Goal: Information Seeking & Learning: Learn about a topic

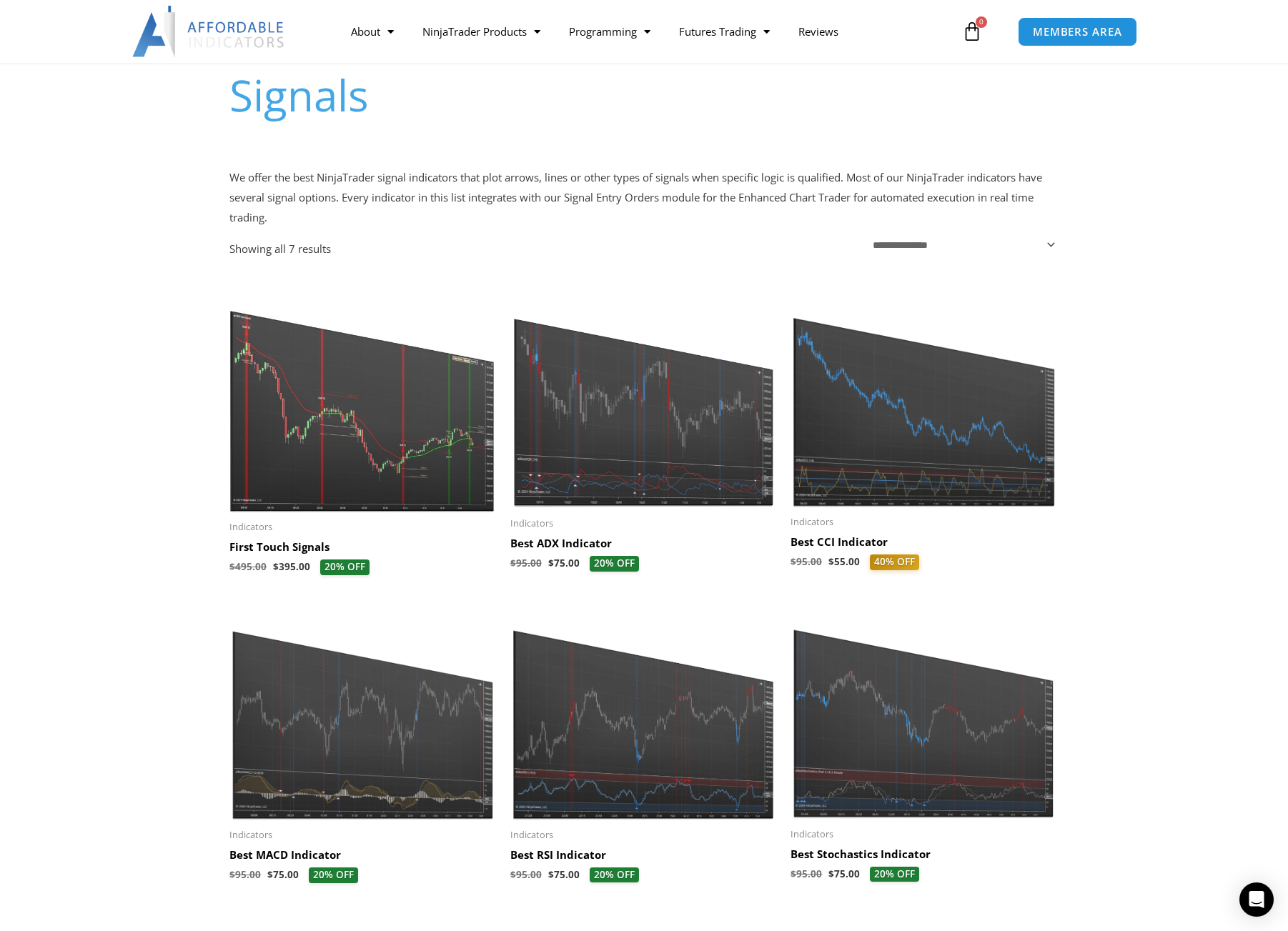
scroll to position [143, 0]
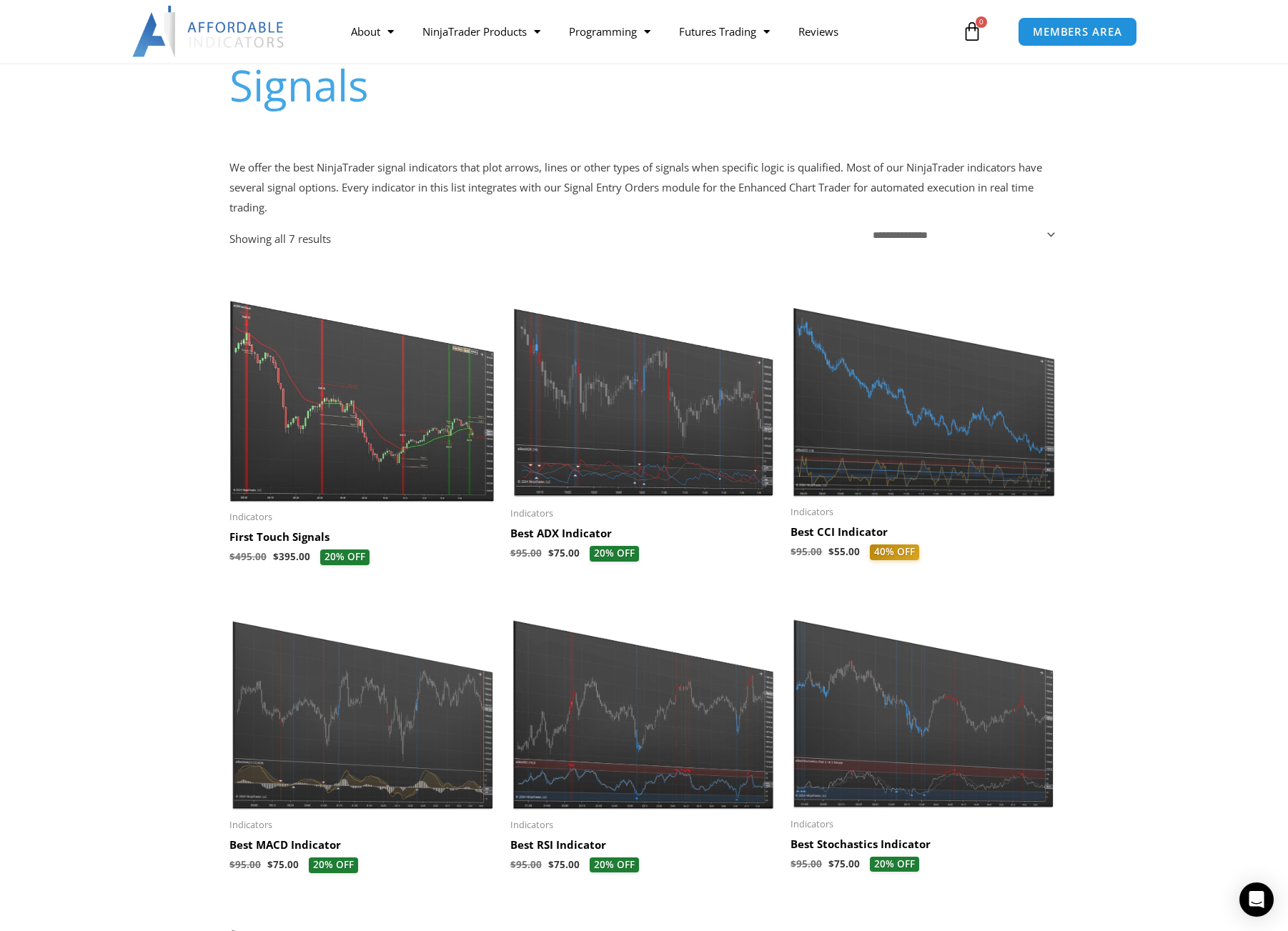
click at [596, 452] on img at bounding box center [643, 387] width 266 height 226
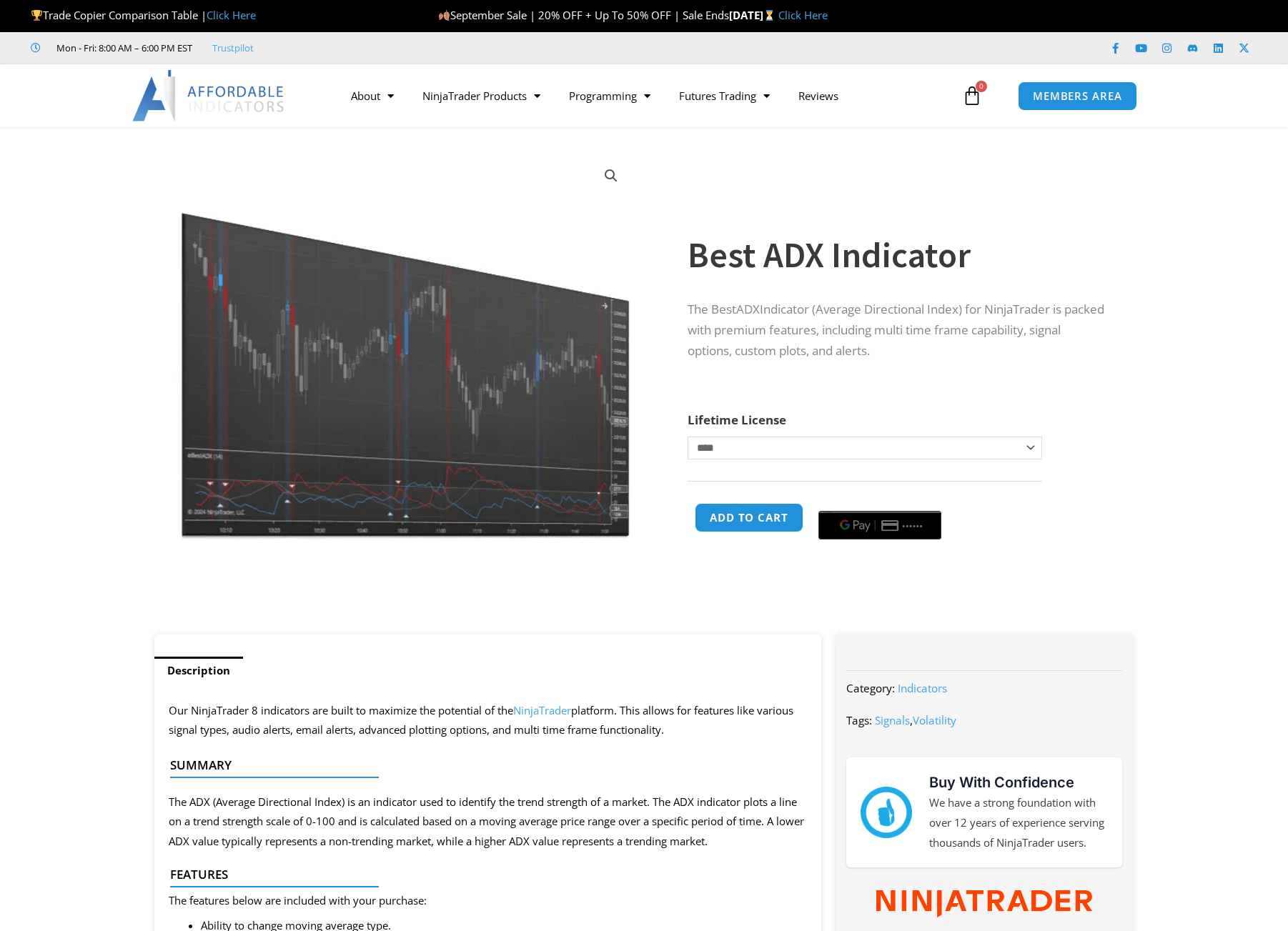
drag, startPoint x: 0, startPoint y: 0, endPoint x: 489, endPoint y: 413, distance: 640.1
click at [489, 413] on img at bounding box center [405, 347] width 459 height 389
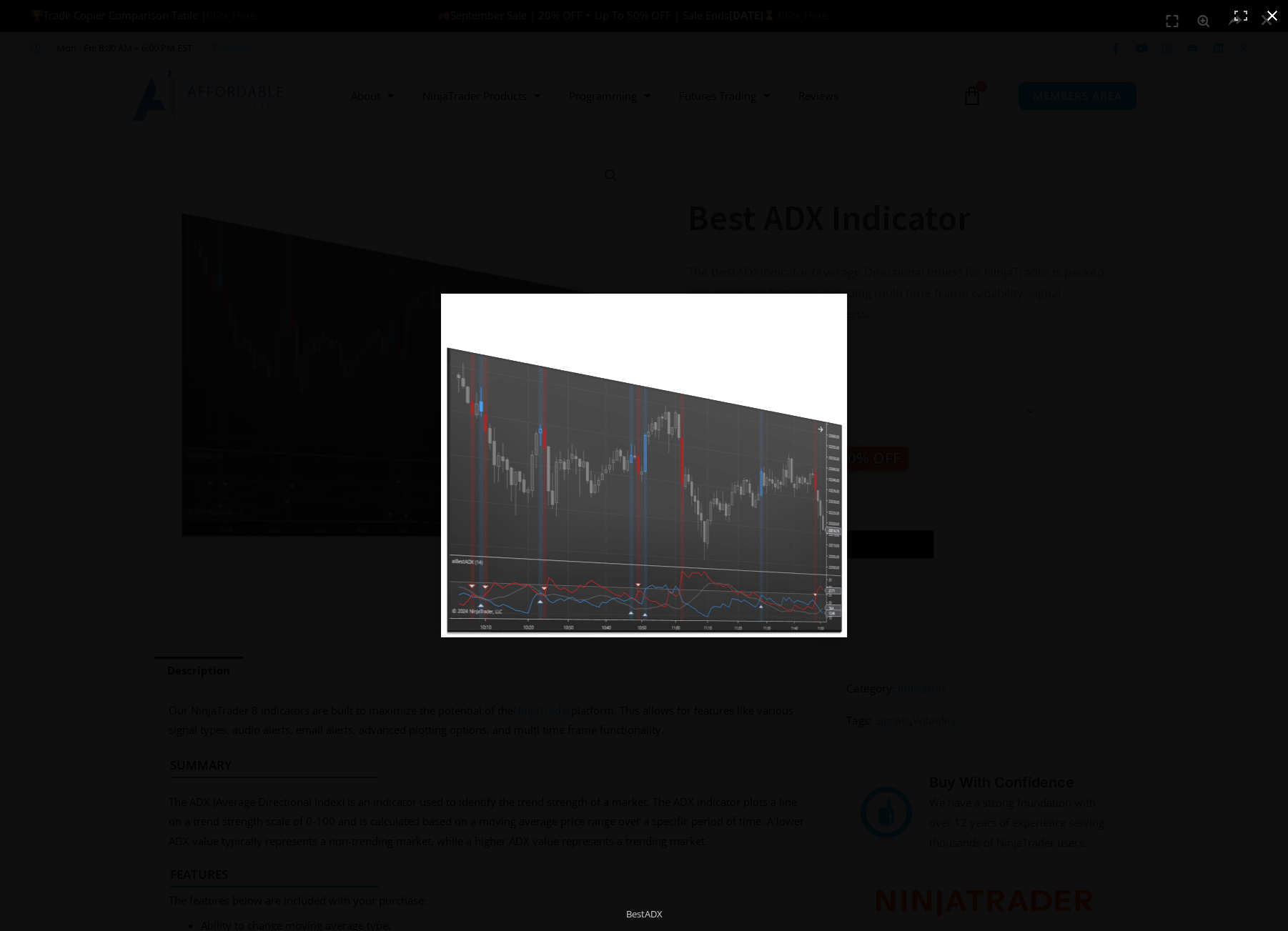
click at [1012, 618] on div at bounding box center [644, 466] width 1288 height 931
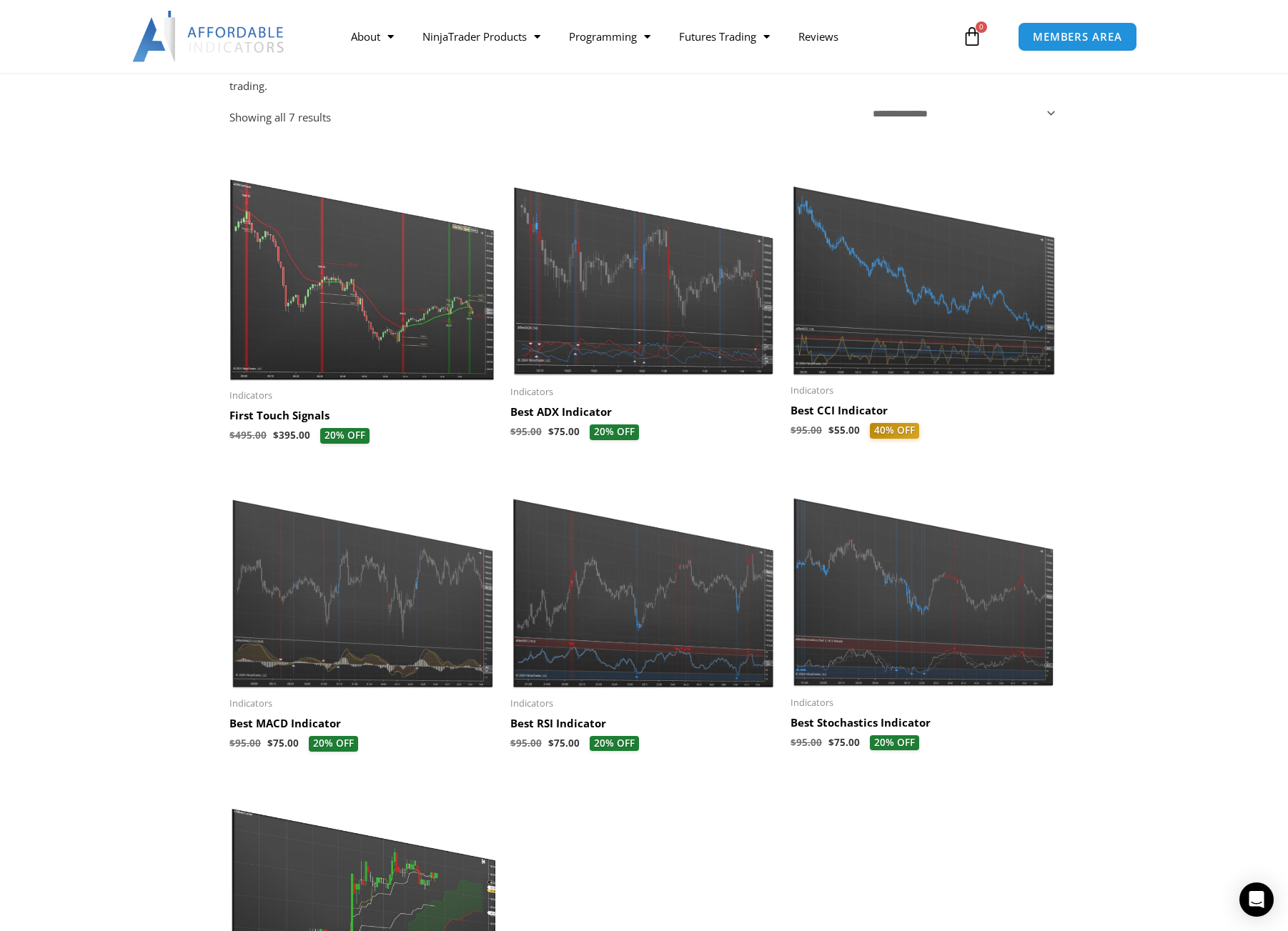
scroll to position [286, 0]
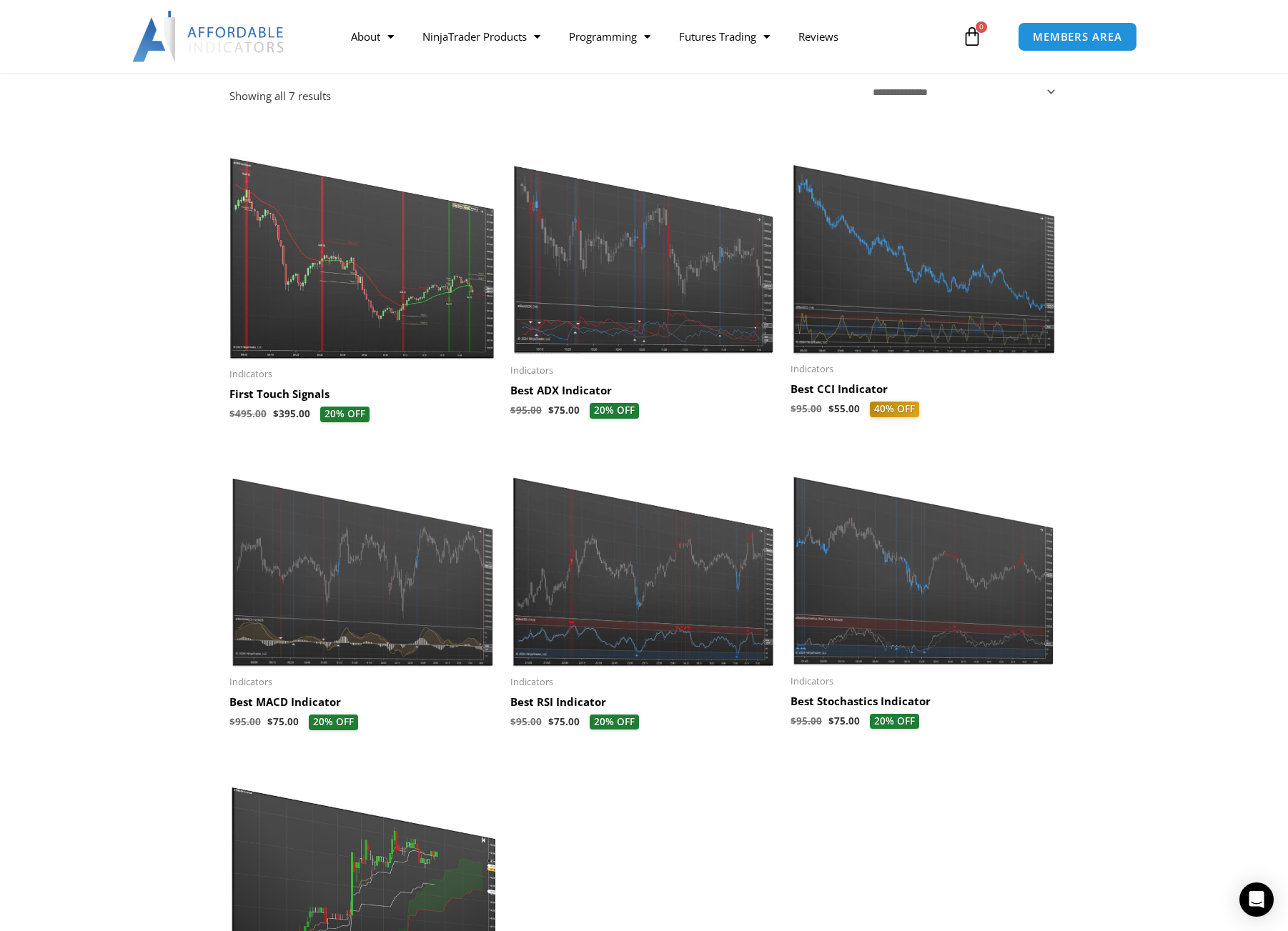
click at [607, 582] on img at bounding box center [643, 561] width 266 height 213
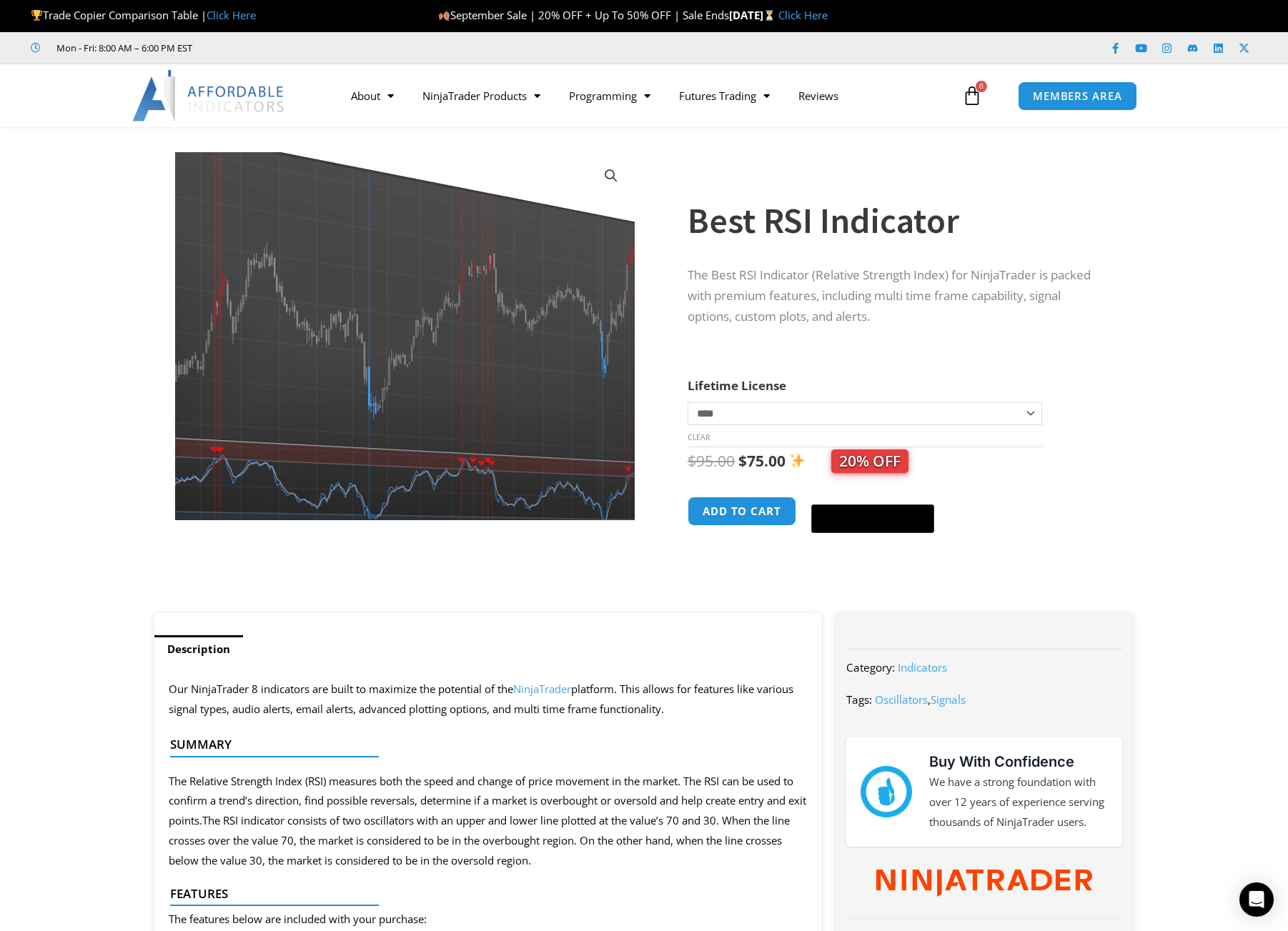
click at [465, 425] on img at bounding box center [384, 306] width 620 height 497
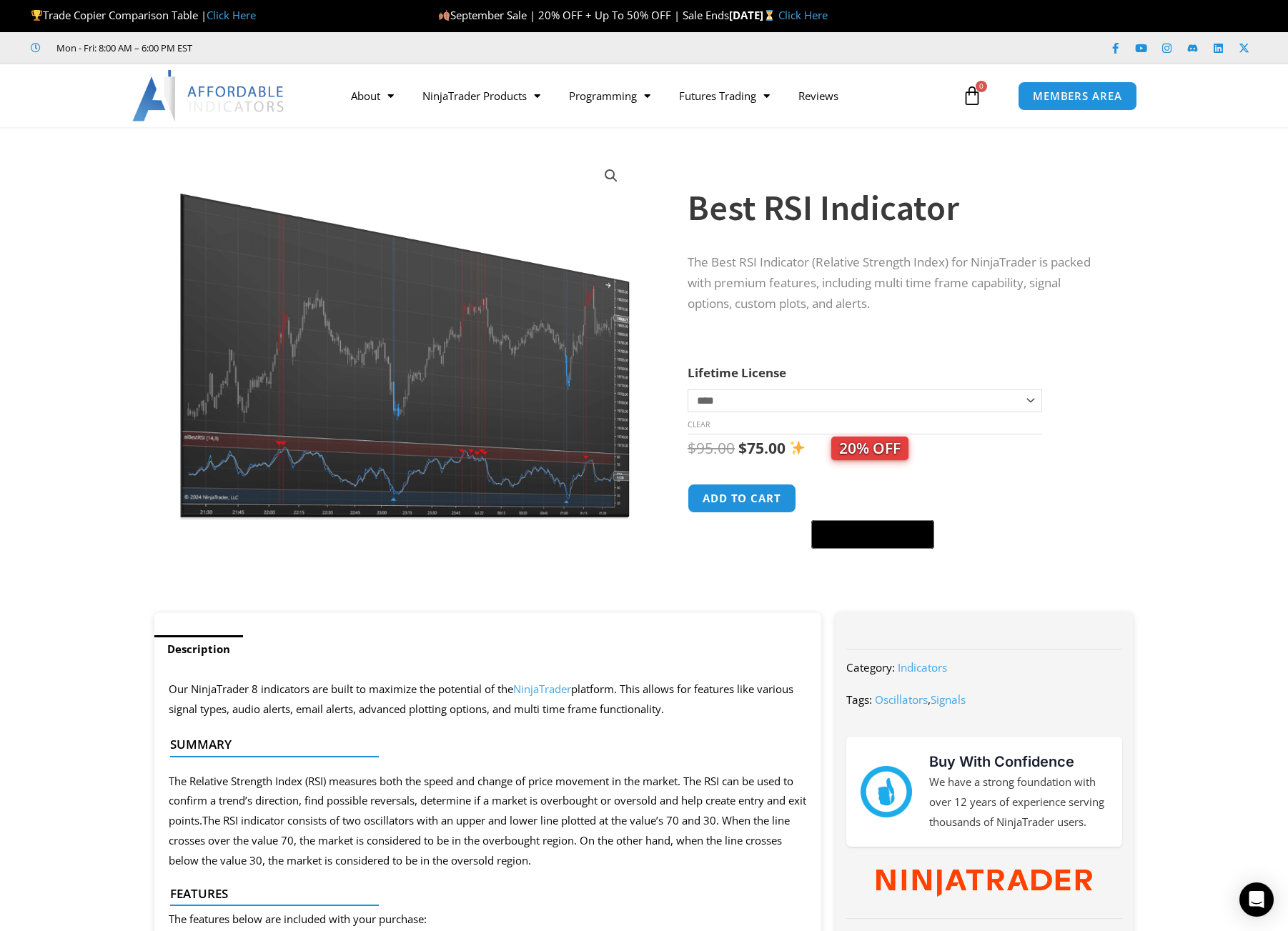
drag, startPoint x: 88, startPoint y: 191, endPoint x: 46, endPoint y: 85, distance: 114.0
click at [87, 186] on section "**********" at bounding box center [644, 378] width 1288 height 472
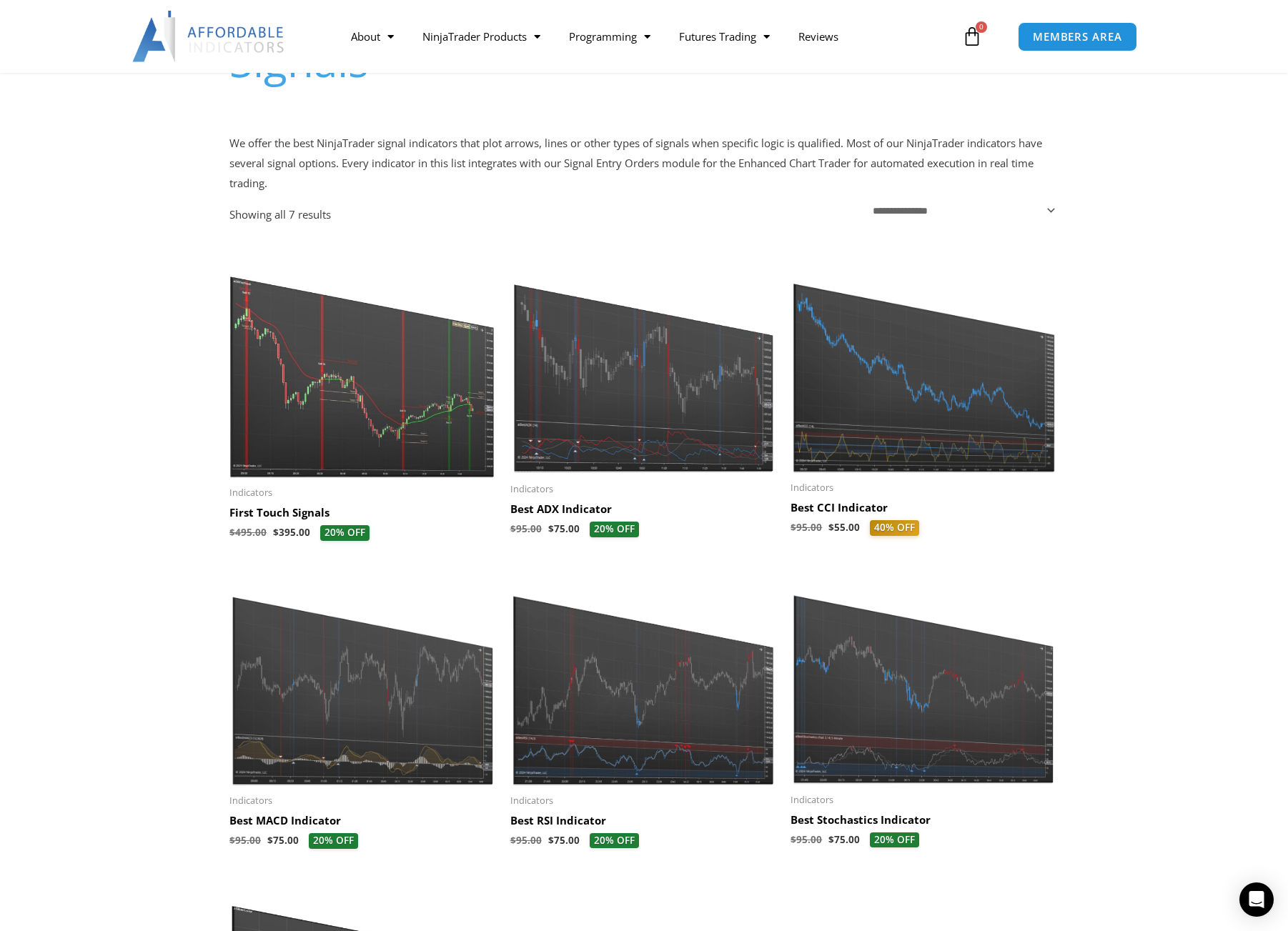
scroll to position [143, 0]
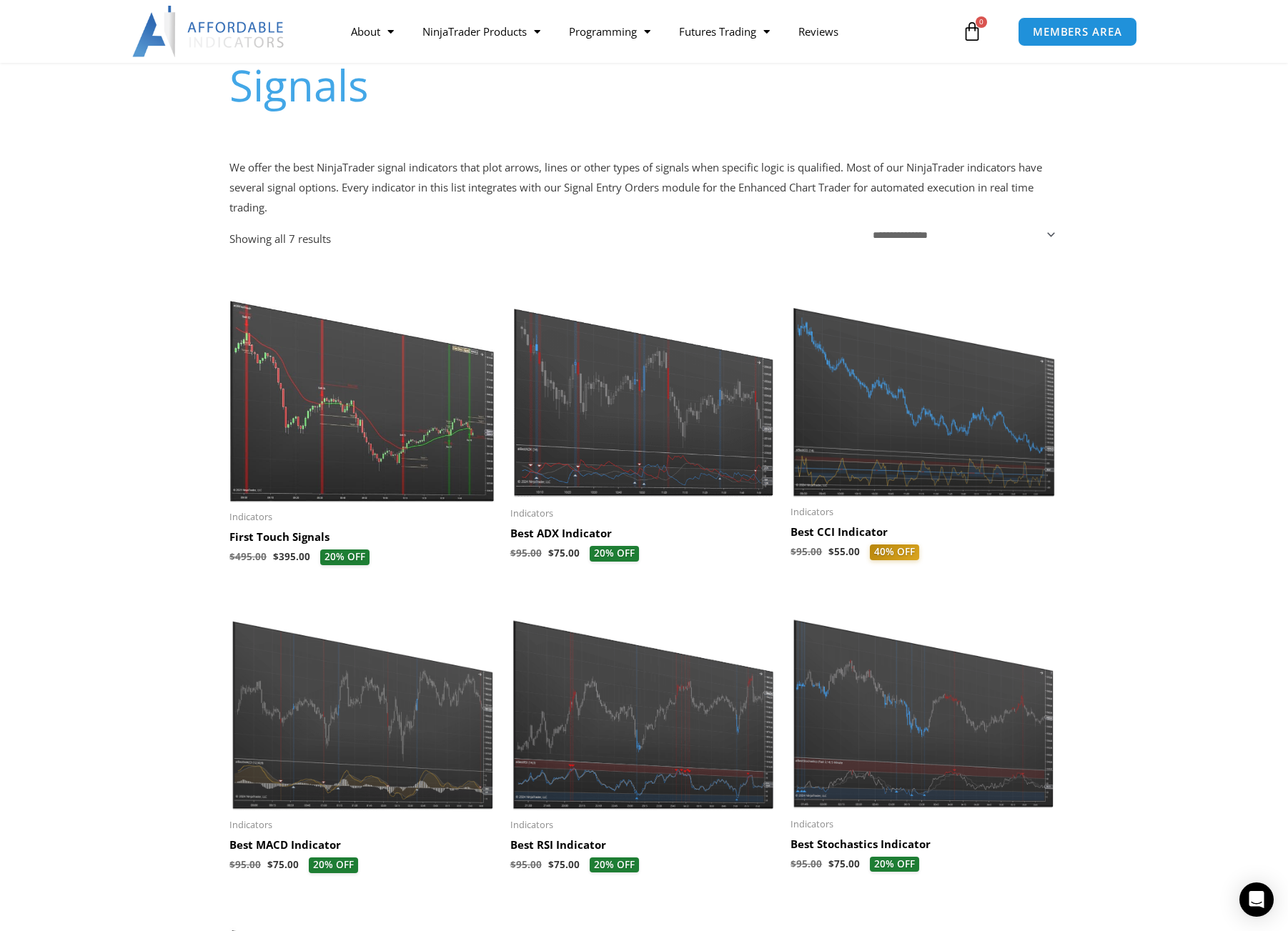
click at [304, 439] on img at bounding box center [362, 387] width 266 height 229
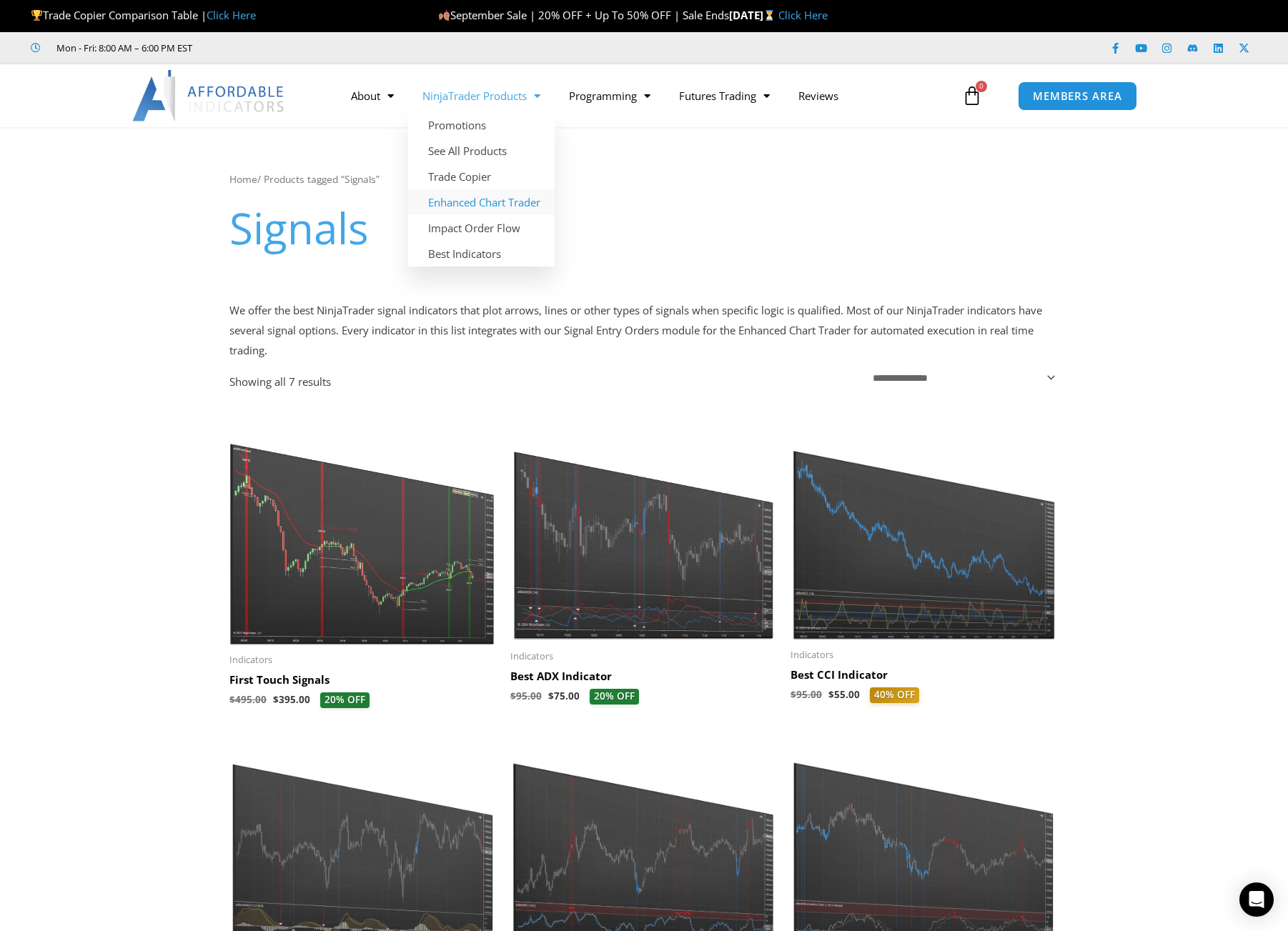
click at [529, 205] on link "Enhanced Chart Trader" at bounding box center [481, 202] width 146 height 26
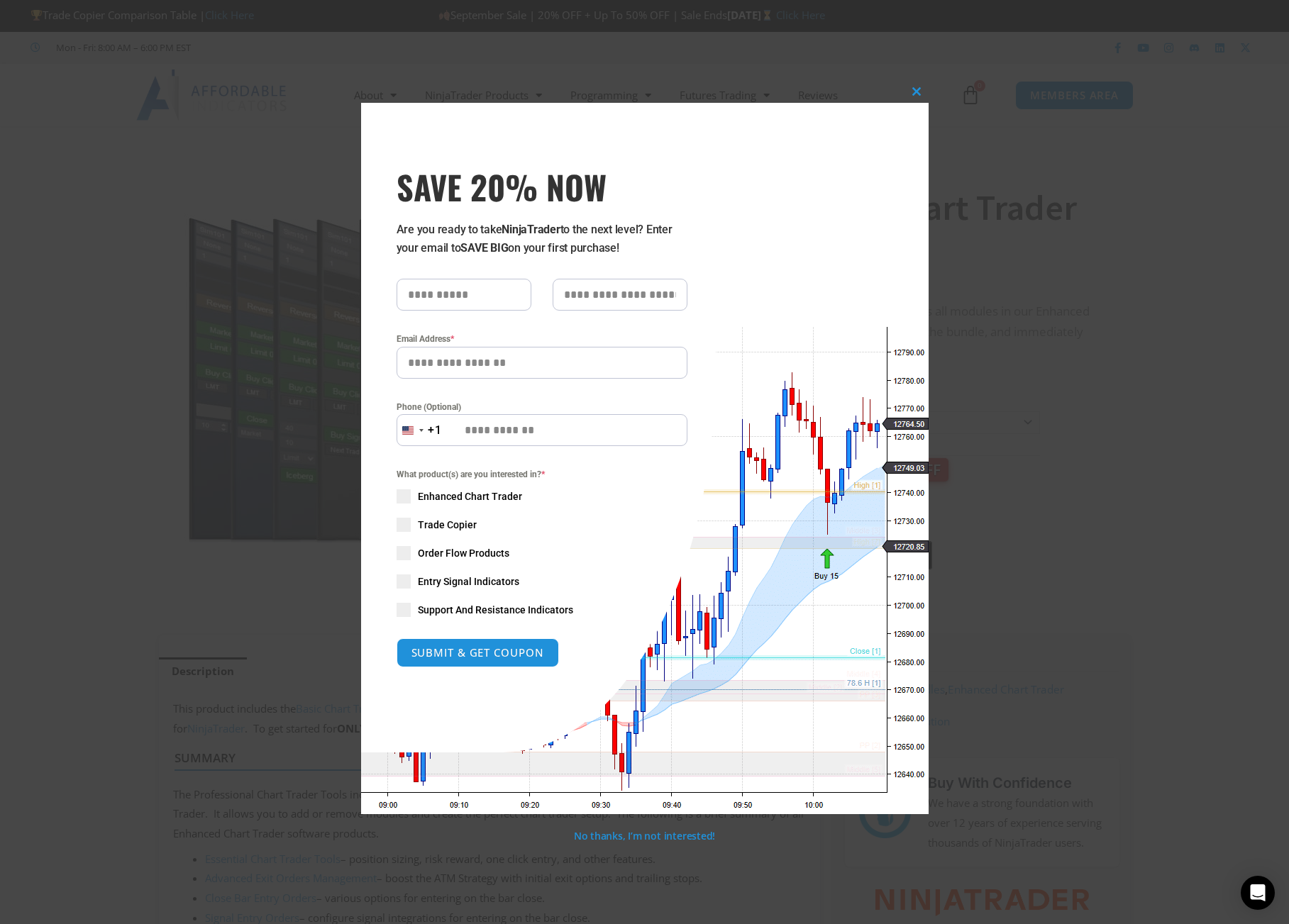
click at [58, 561] on div "Close this module SAVE 20% NOW Are you ready to take NinjaTrader to the next le…" at bounding box center [644, 462] width 1289 height 924
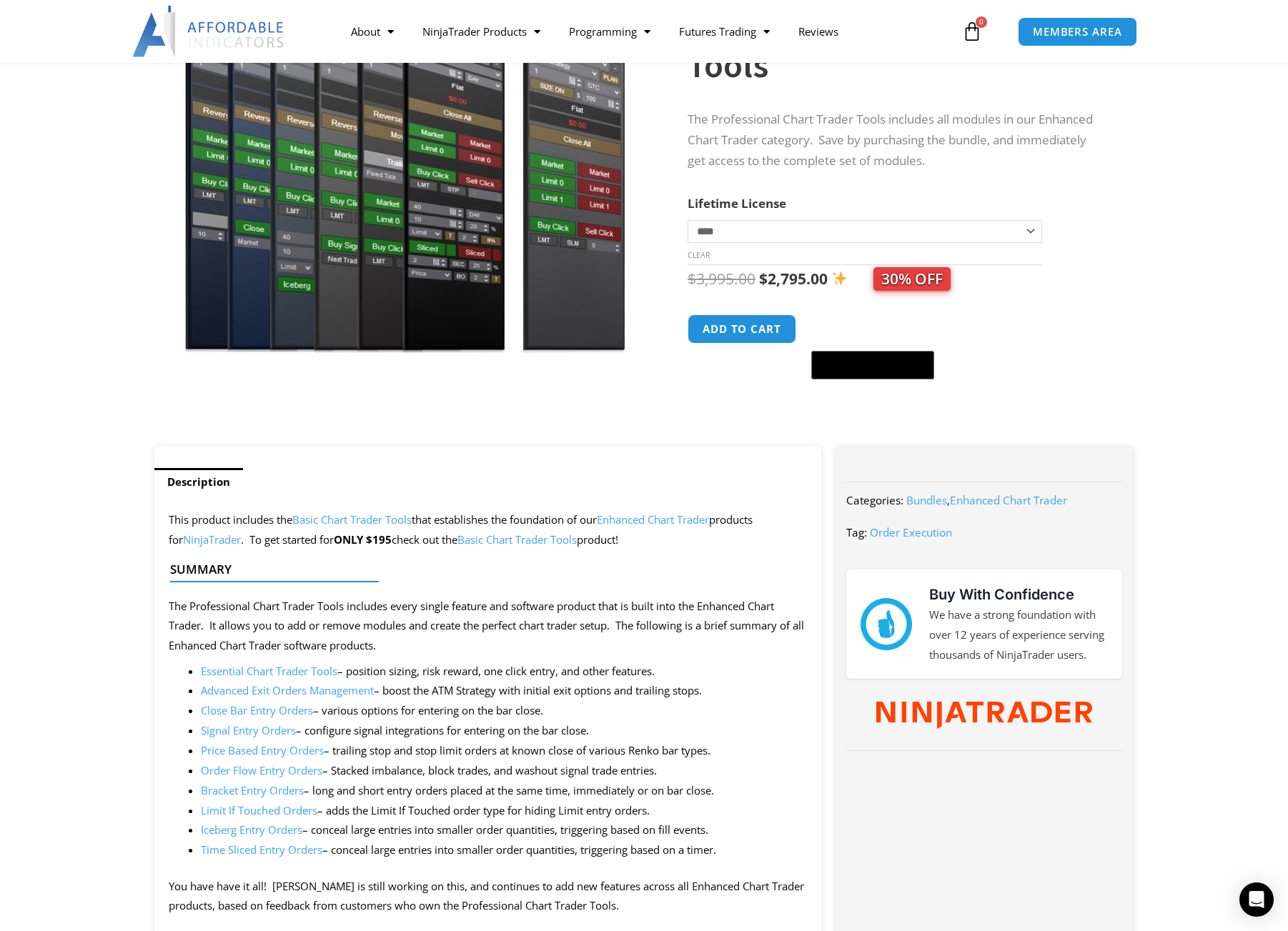
scroll to position [286, 0]
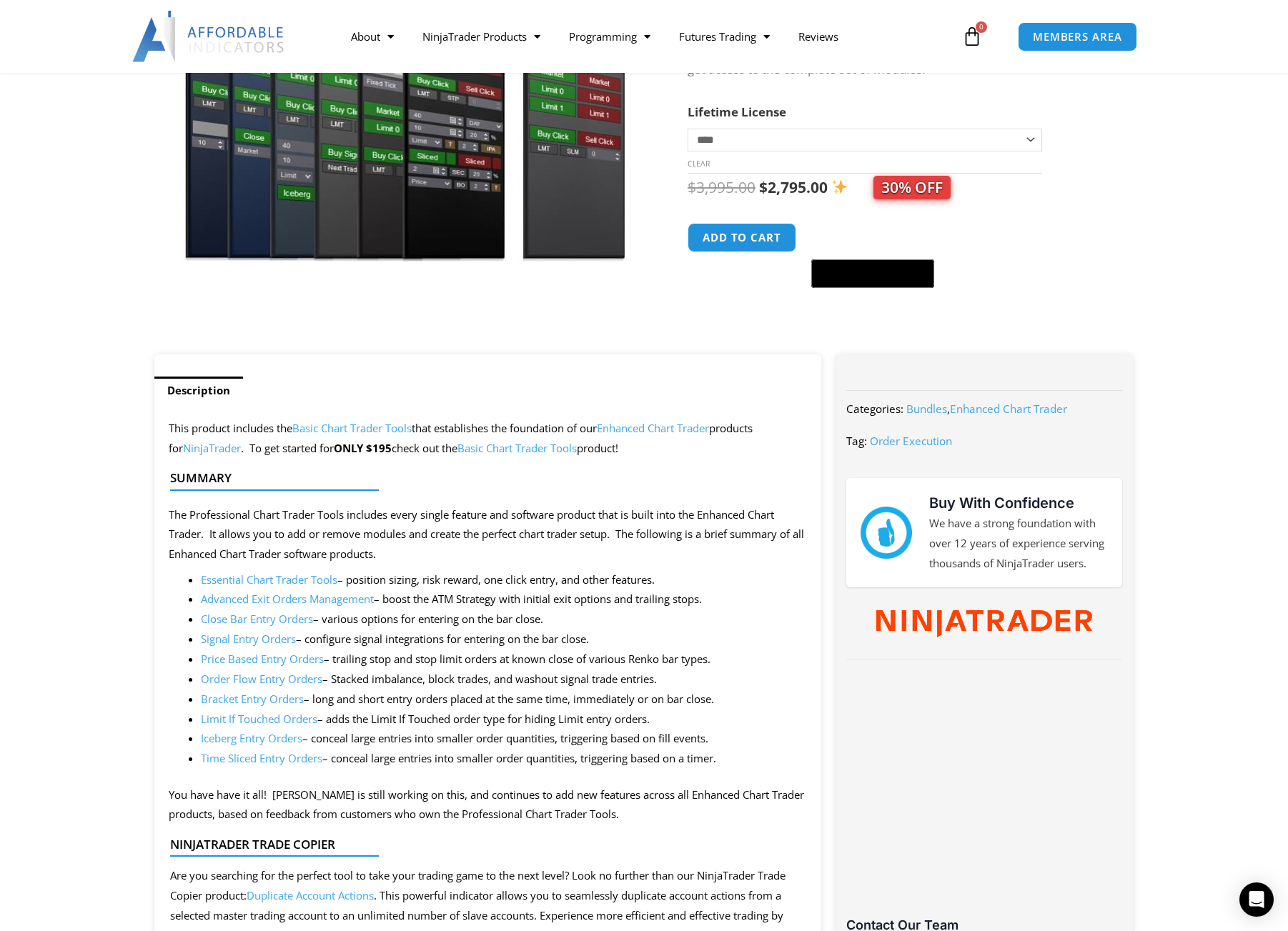
click at [480, 443] on link "Basic Chart Trader Tools" at bounding box center [517, 448] width 119 height 14
click at [357, 426] on link "Basic Chart Trader Tools" at bounding box center [352, 428] width 119 height 14
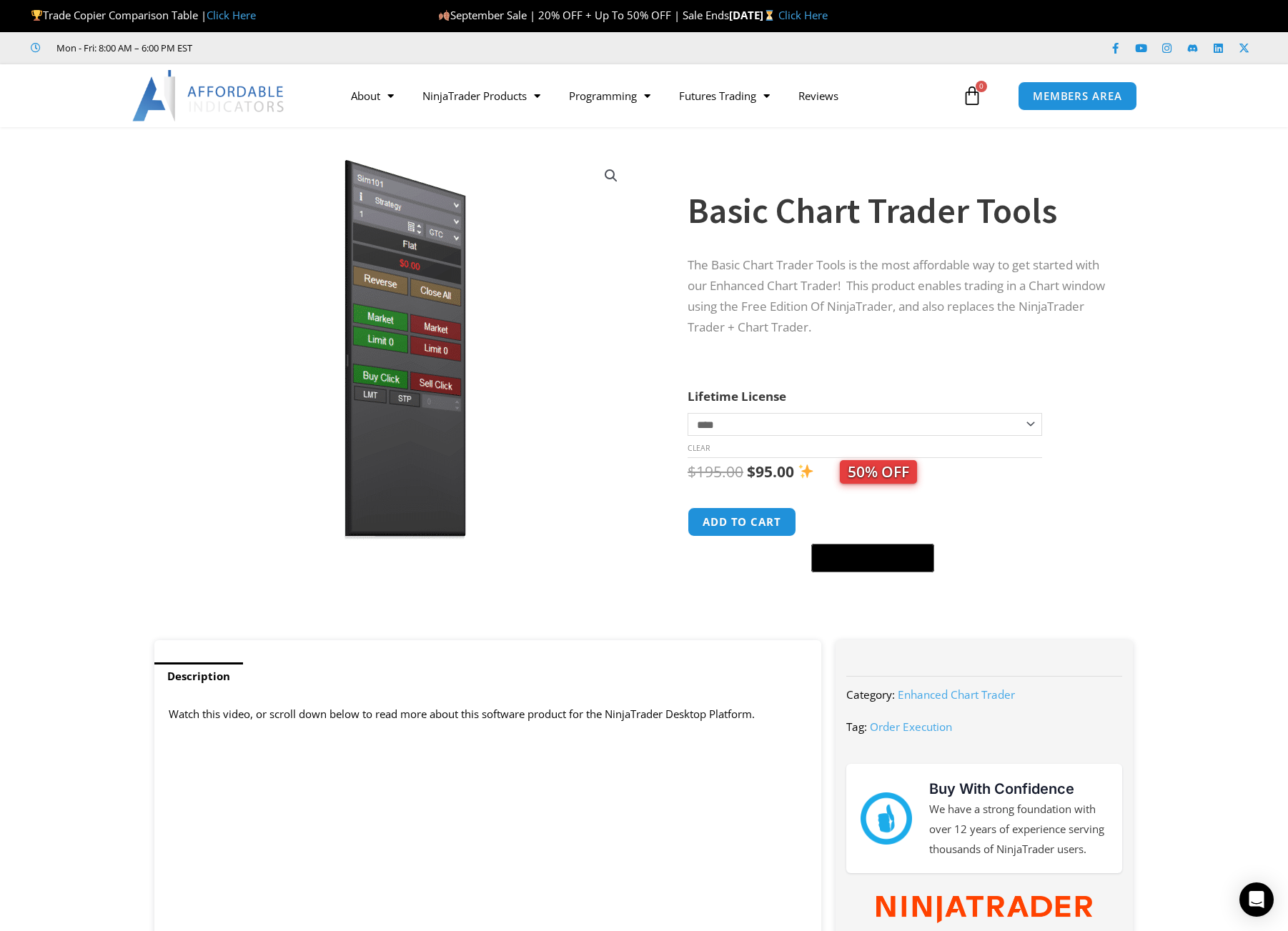
click at [803, 424] on select "**********" at bounding box center [865, 425] width 354 height 23
click at [507, 203] on link "Enhanced Chart Trader" at bounding box center [481, 202] width 146 height 26
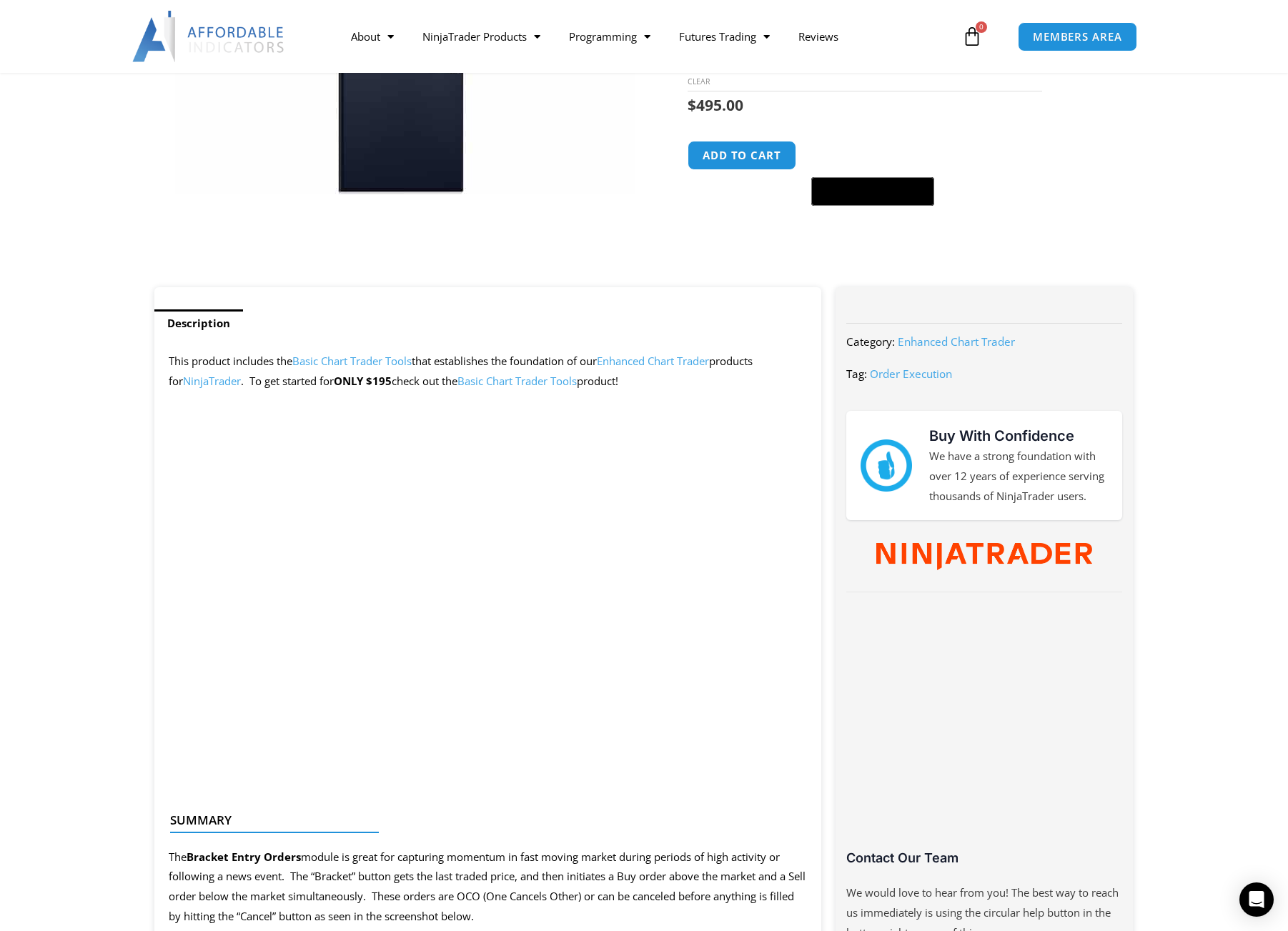
scroll to position [357, 0]
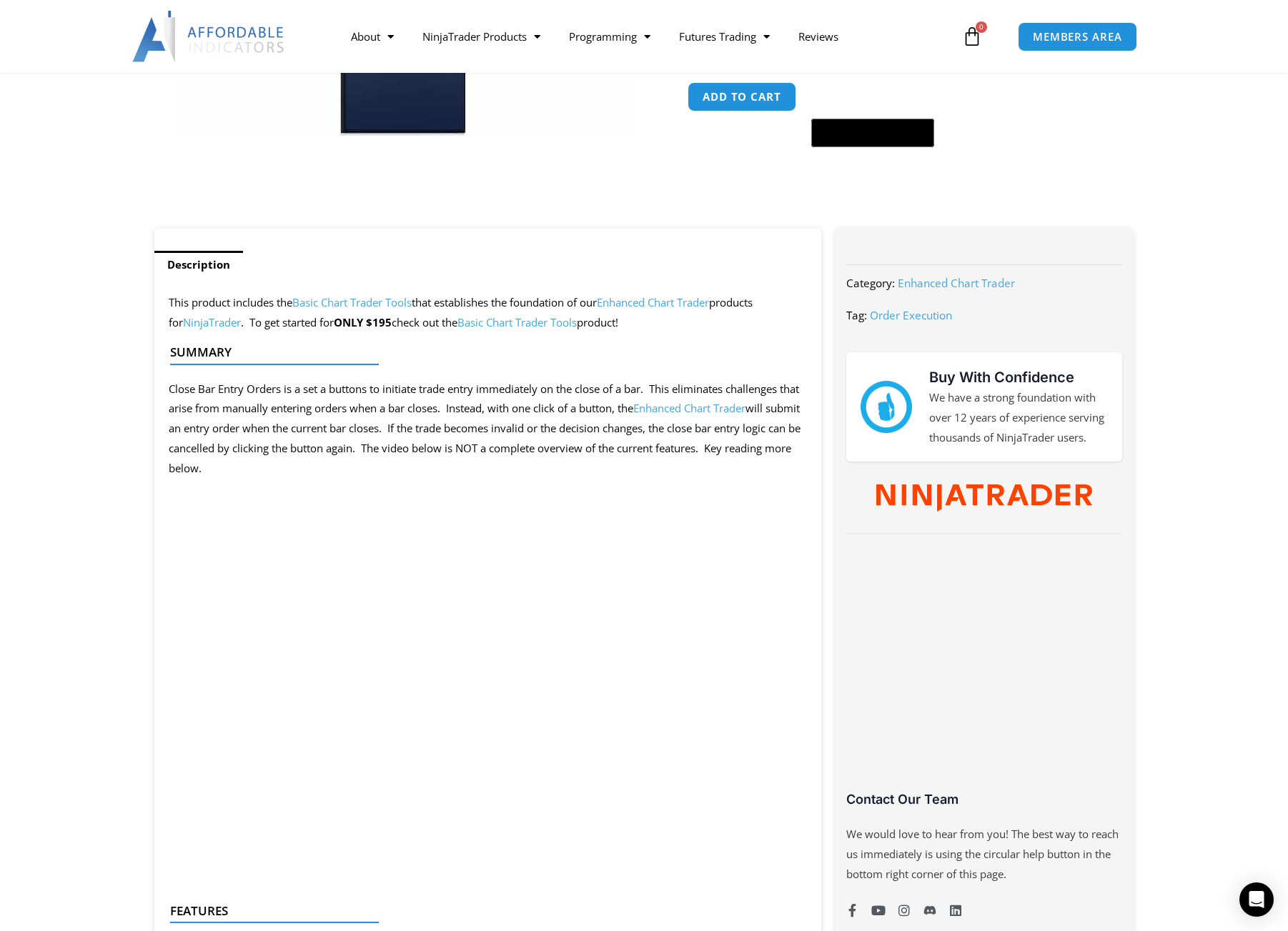
scroll to position [429, 0]
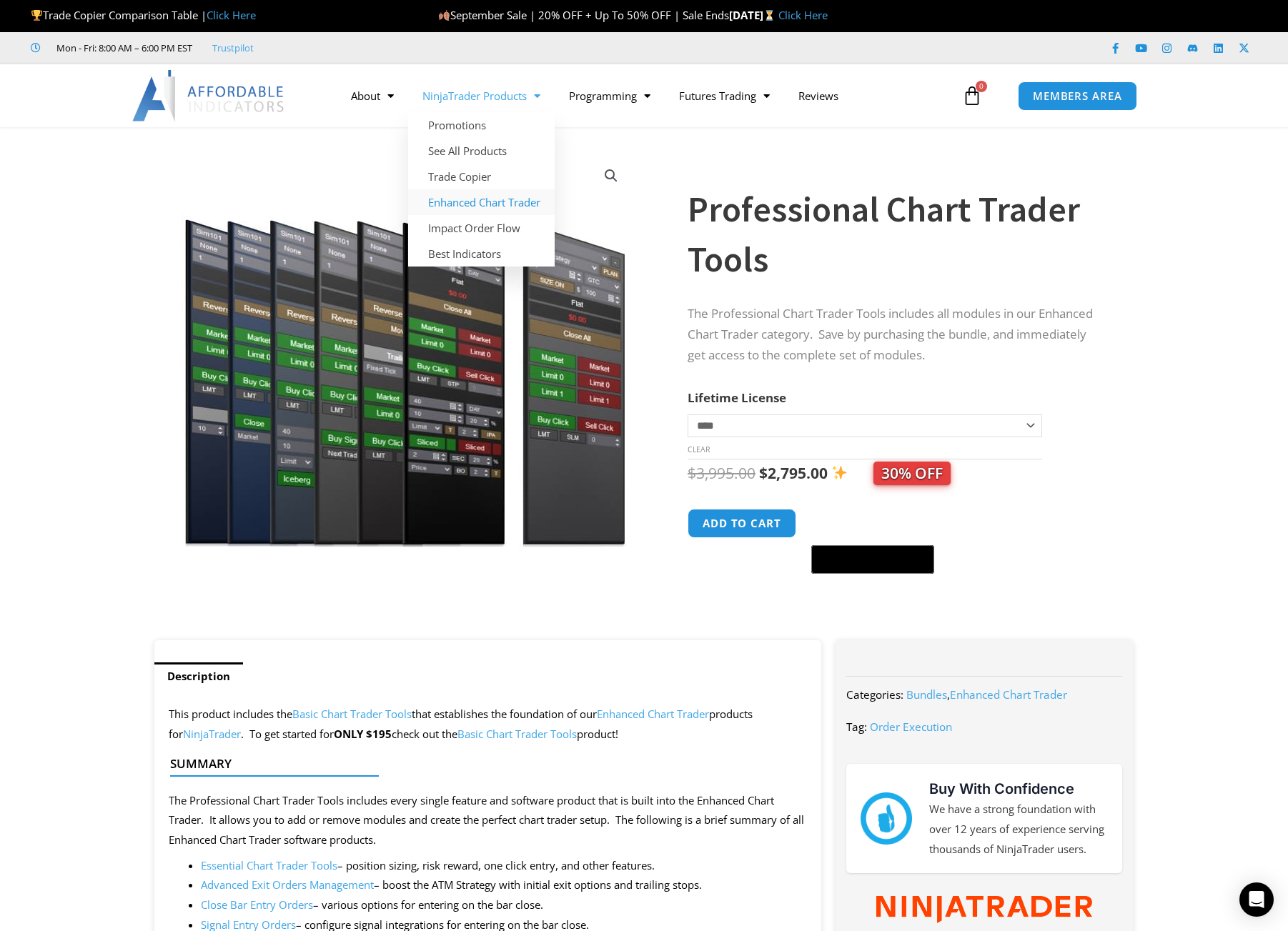
click at [500, 203] on link "Enhanced Chart Trader" at bounding box center [481, 202] width 146 height 26
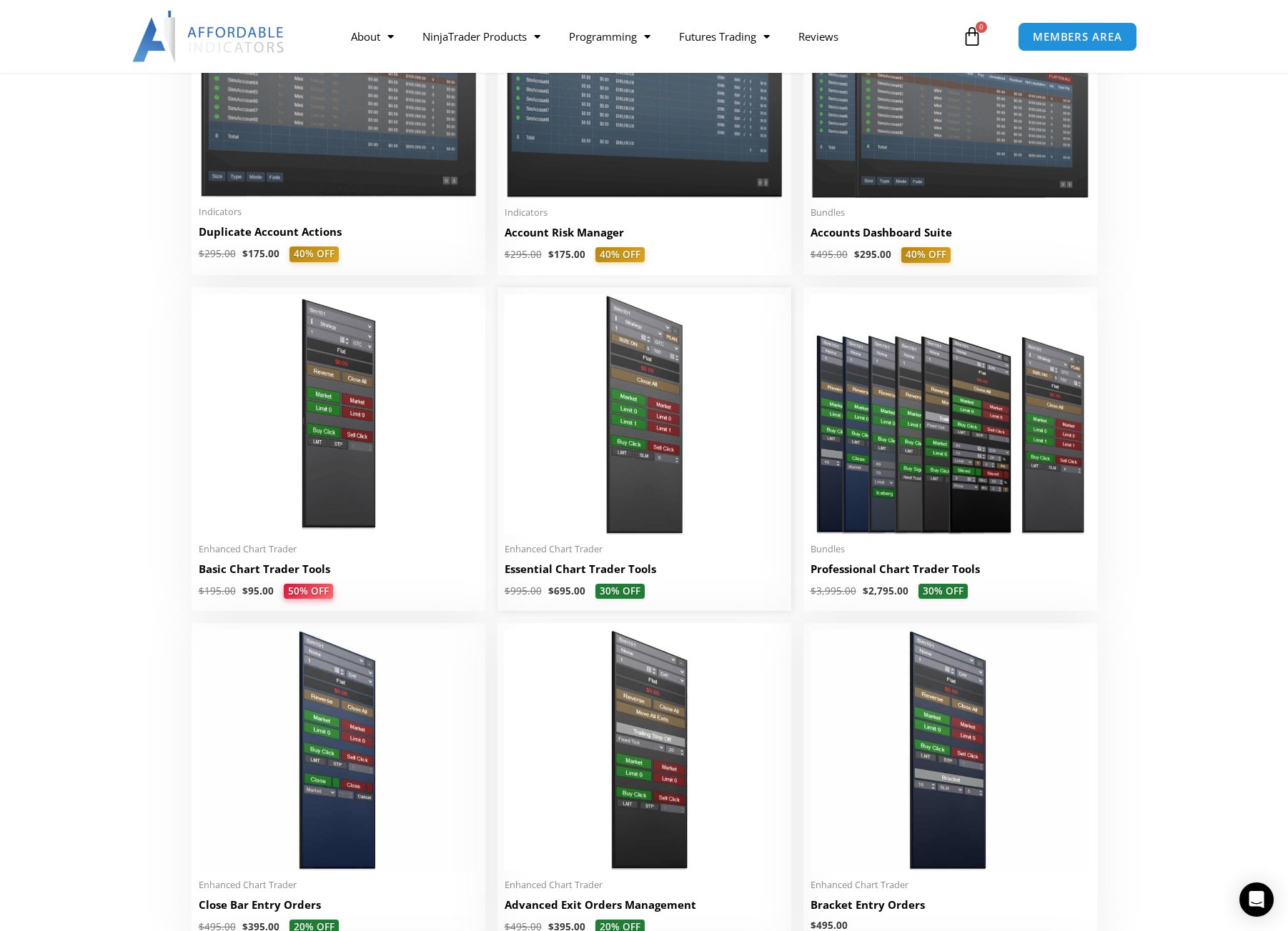
scroll to position [429, 0]
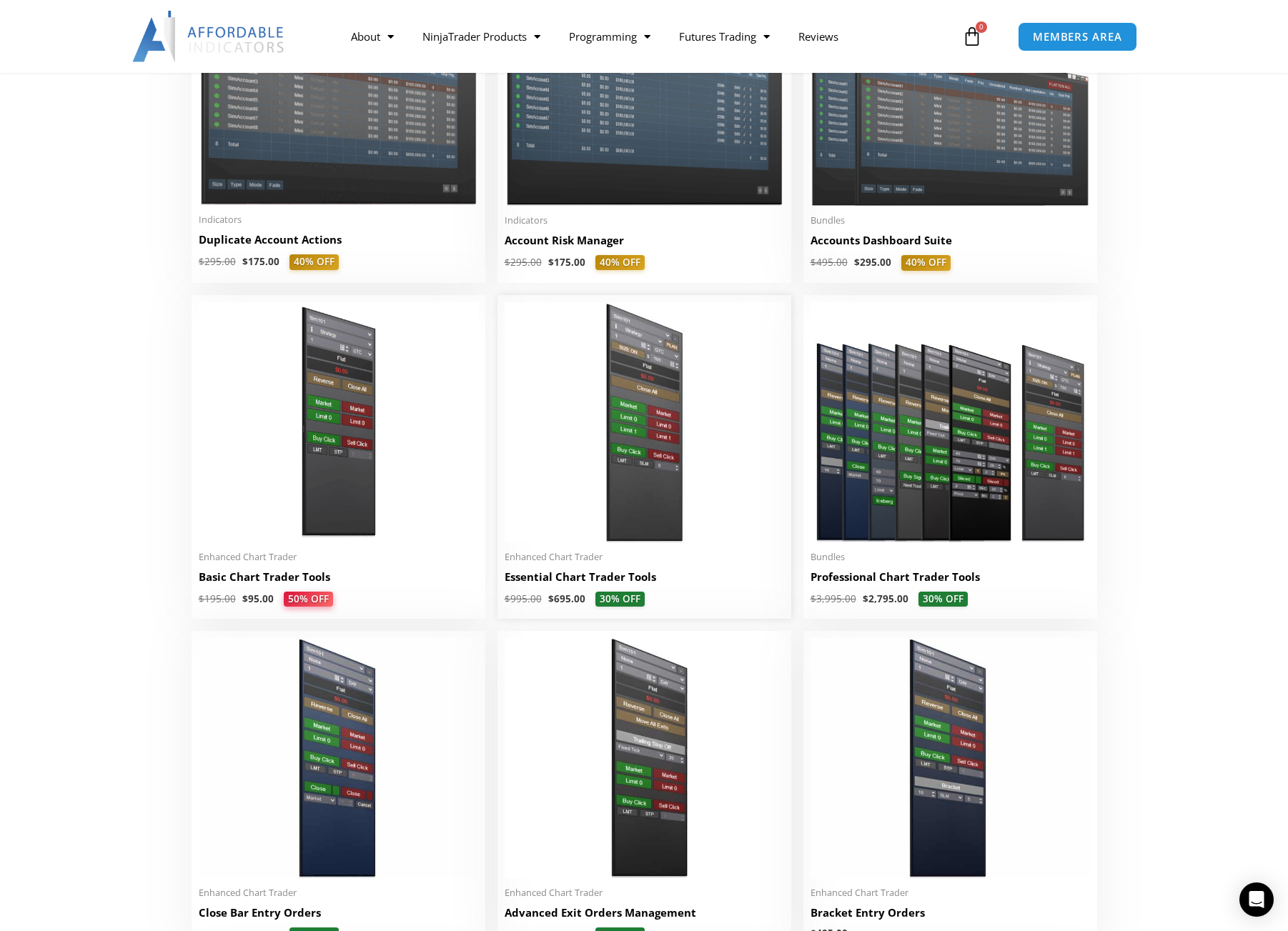
click at [631, 408] on img at bounding box center [645, 422] width 280 height 240
